Goal: Task Accomplishment & Management: Manage account settings

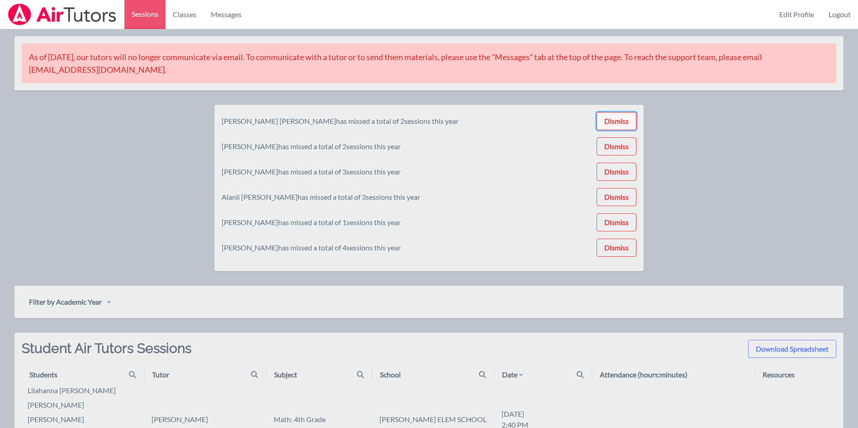
click at [613, 118] on button "Dismiss" at bounding box center [616, 121] width 40 height 18
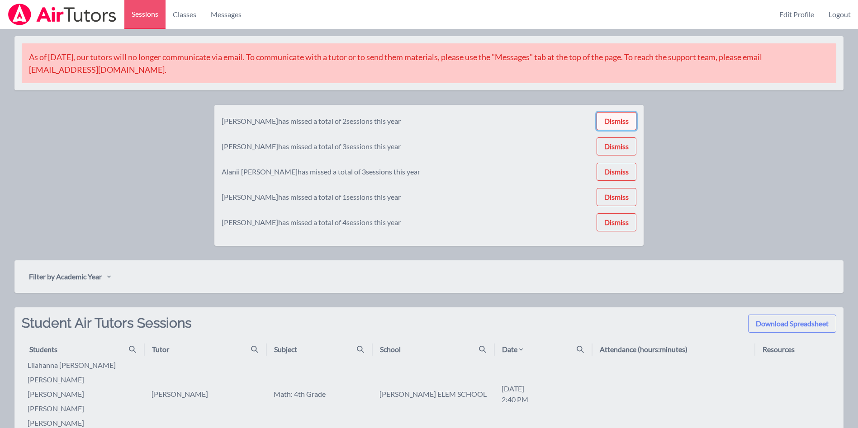
click at [609, 123] on button "Dismiss" at bounding box center [616, 121] width 40 height 18
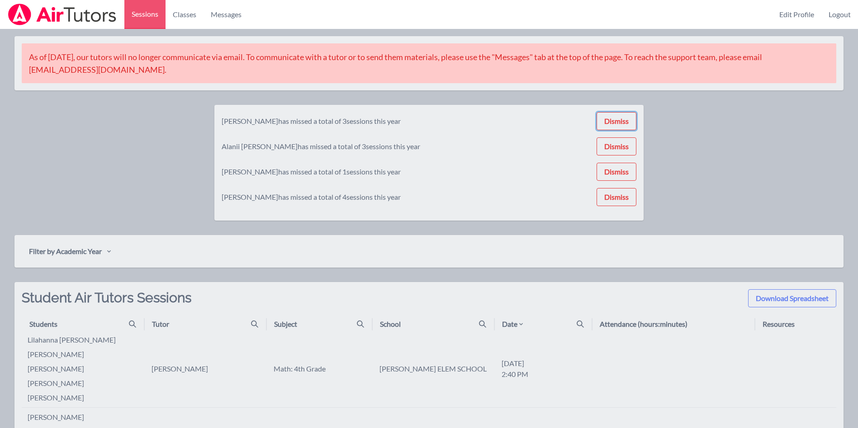
click at [609, 123] on button "Dismiss" at bounding box center [616, 121] width 40 height 18
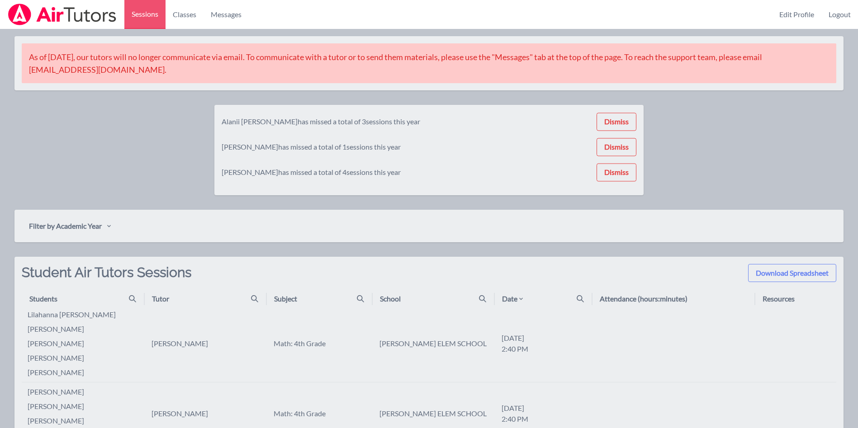
click at [609, 123] on div "Alanii Natividad has missed a total of 3 sessions this year Dismiss GISELLE FRA…" at bounding box center [429, 150] width 415 height 76
click at [609, 123] on button "Dismiss" at bounding box center [616, 121] width 40 height 18
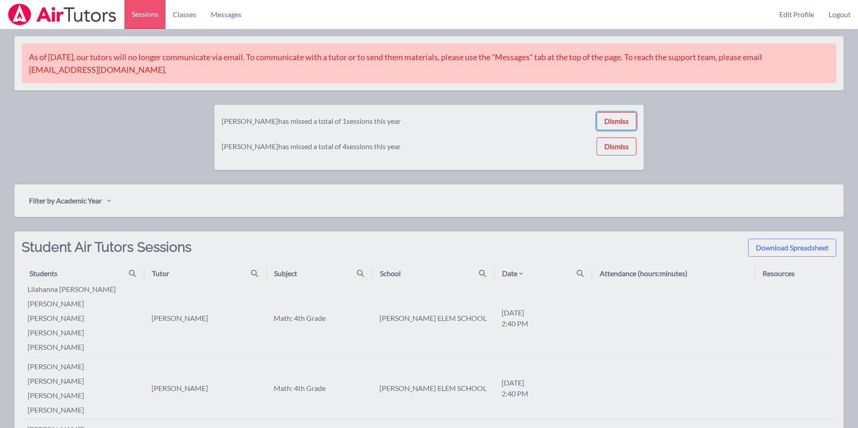
click at [609, 123] on button "Dismiss" at bounding box center [616, 121] width 40 height 18
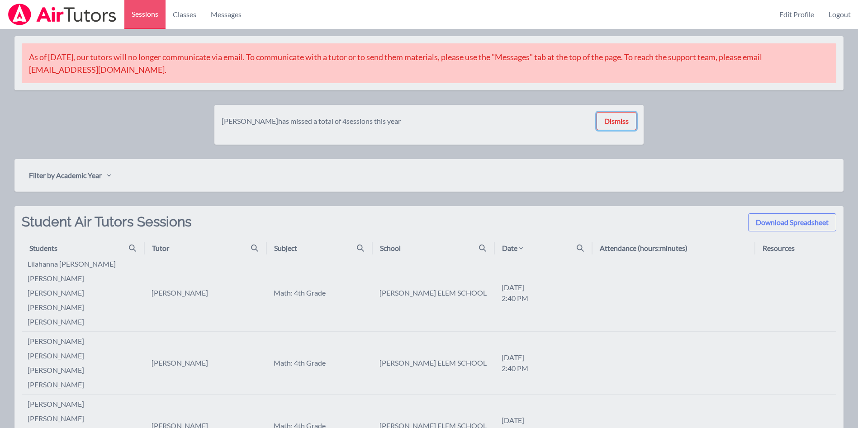
click at [609, 123] on button "Dismiss" at bounding box center [616, 121] width 40 height 18
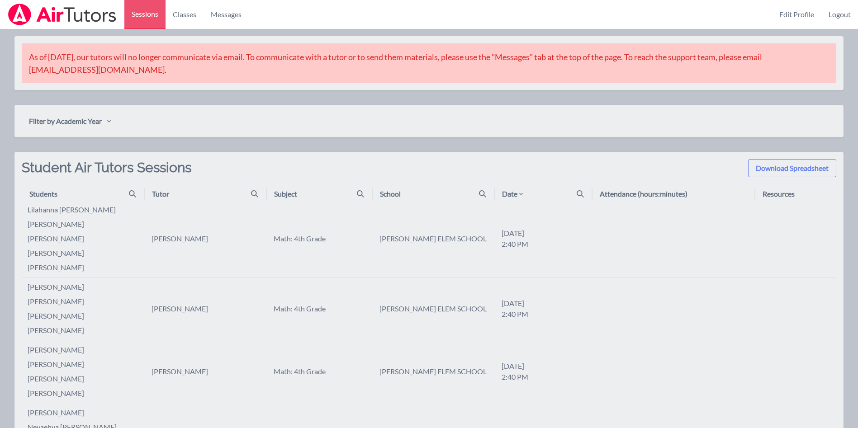
click at [64, 236] on li "emily garza" at bounding box center [86, 238] width 116 height 11
click at [841, 7] on link "Logout" at bounding box center [839, 14] width 37 height 29
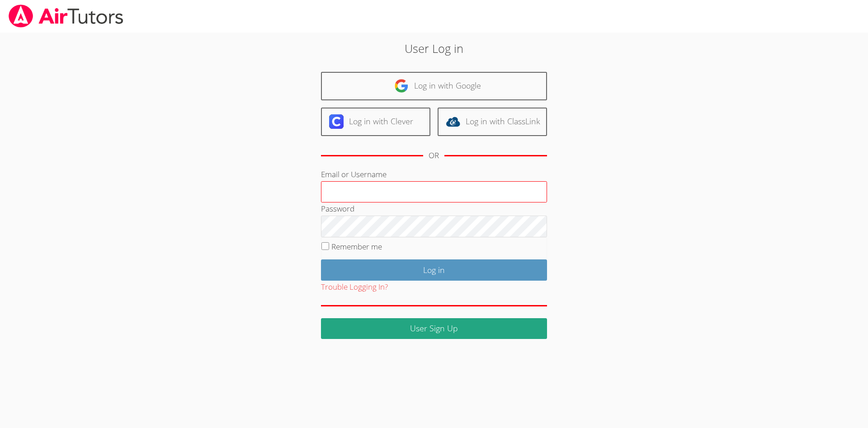
click at [431, 201] on input "Email or Username" at bounding box center [434, 192] width 226 height 22
type input "[PERSON_NAME][EMAIL_ADDRESS][DOMAIN_NAME]"
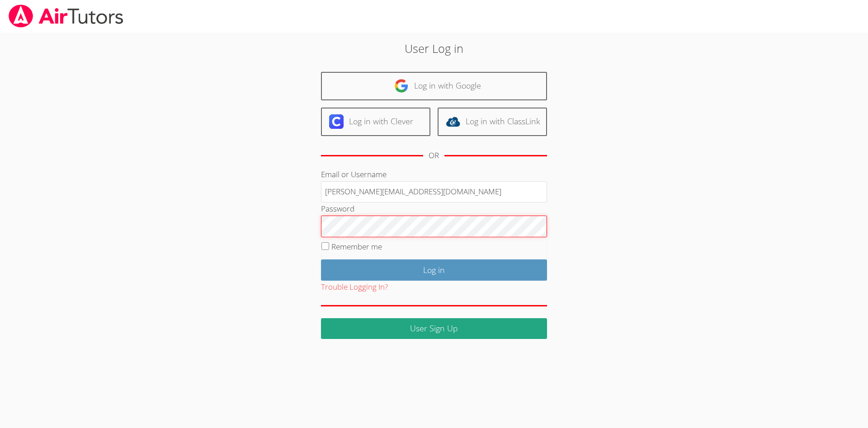
click at [321, 260] on input "Log in" at bounding box center [434, 270] width 226 height 21
